Goal: Find specific fact: Find specific page/section

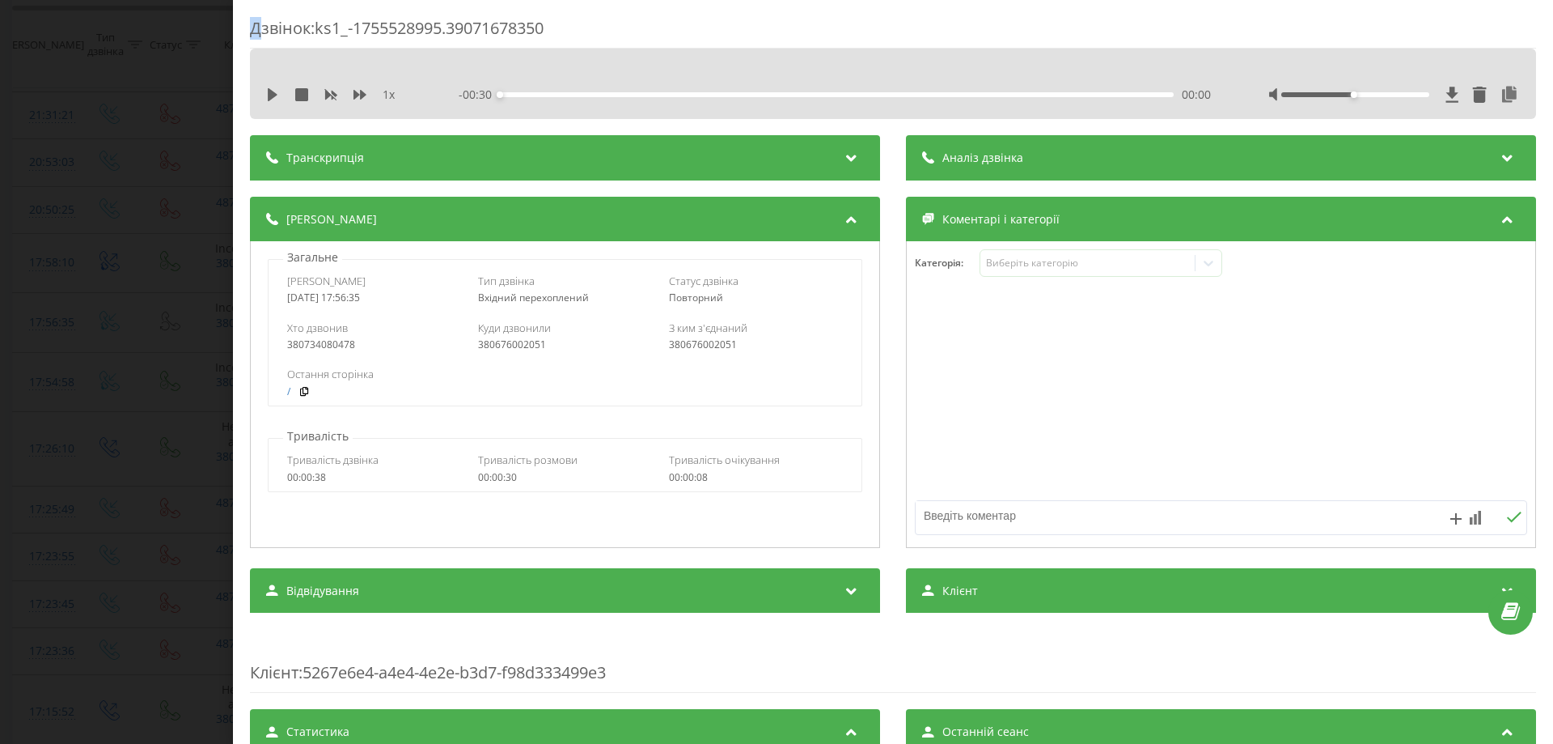
drag, startPoint x: 255, startPoint y: 32, endPoint x: 244, endPoint y: 40, distance: 13.9
click at [253, 32] on div "Дзвінок : ks1_-1755528995.39071678350" at bounding box center [893, 33] width 1286 height 32
click at [86, 100] on div "Дзвінок : ks1_-1755528995.39071678350 1 x - 00:30 00:00 00:00 Транскрипція Для …" at bounding box center [776, 372] width 1553 height 744
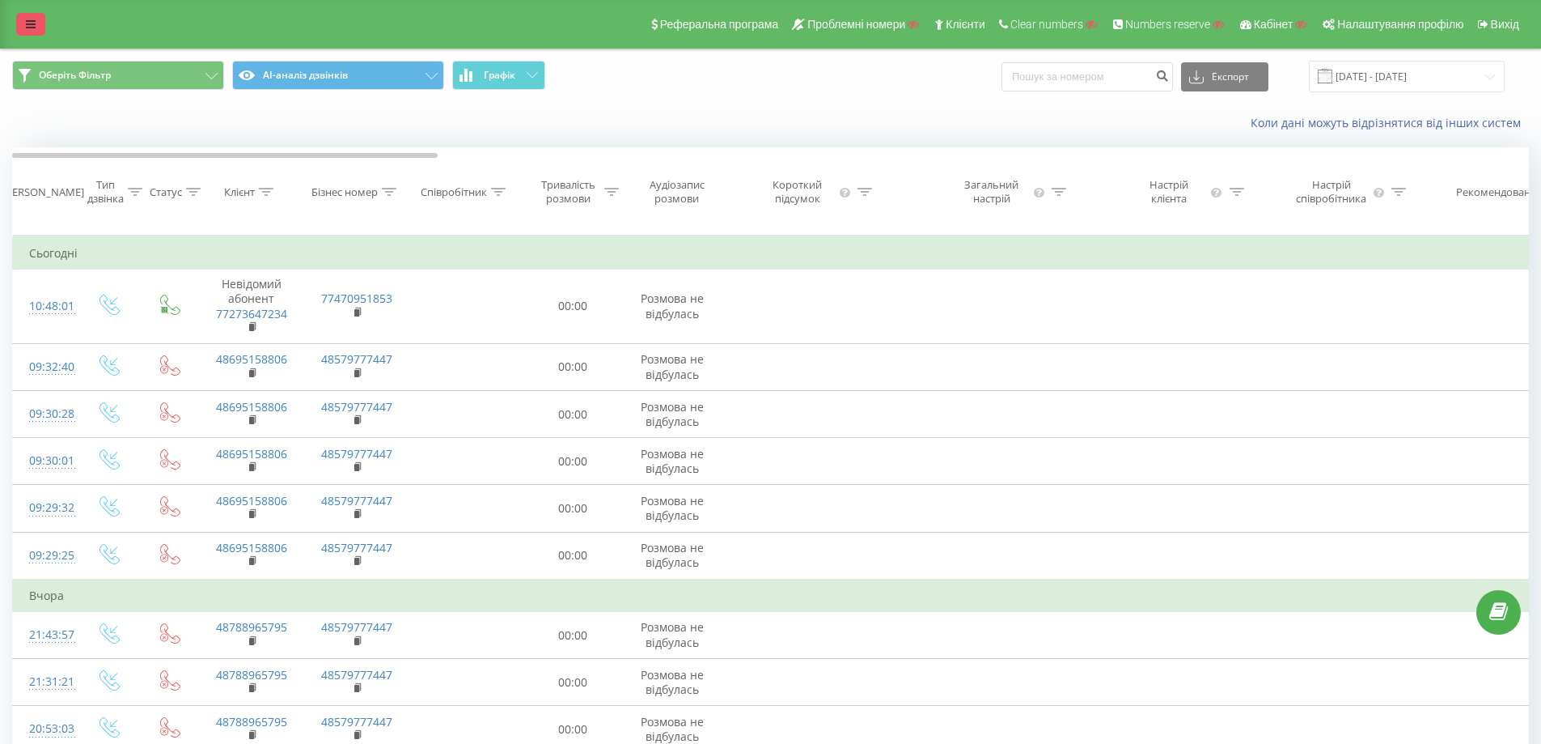
click at [28, 20] on icon at bounding box center [31, 24] width 10 height 11
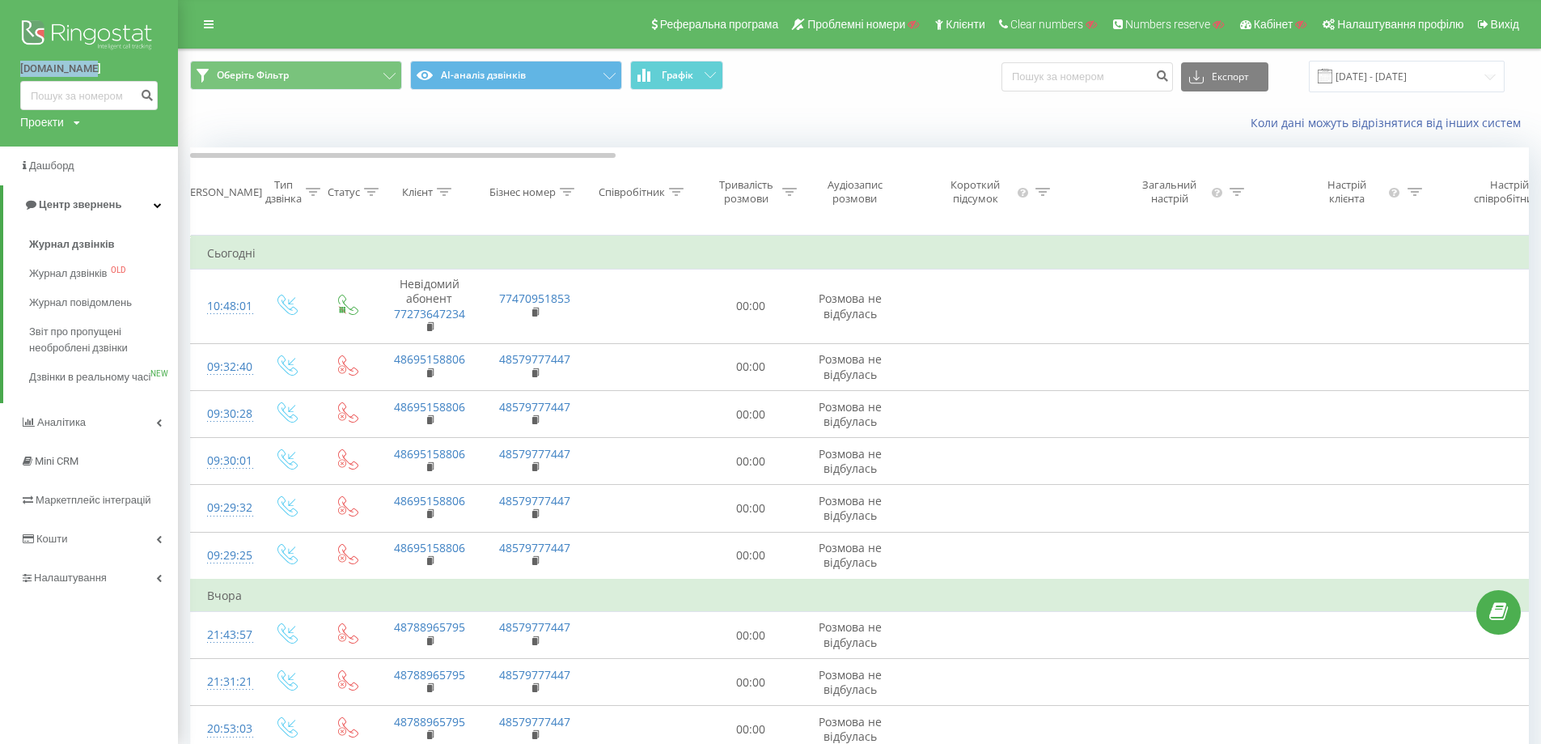
drag, startPoint x: 4, startPoint y: 63, endPoint x: 95, endPoint y: 61, distance: 90.6
click at [95, 61] on div "[DOMAIN_NAME] Проекти Пошук" at bounding box center [89, 73] width 178 height 146
copy link "[DOMAIN_NAME]"
